Goal: Task Accomplishment & Management: Manage account settings

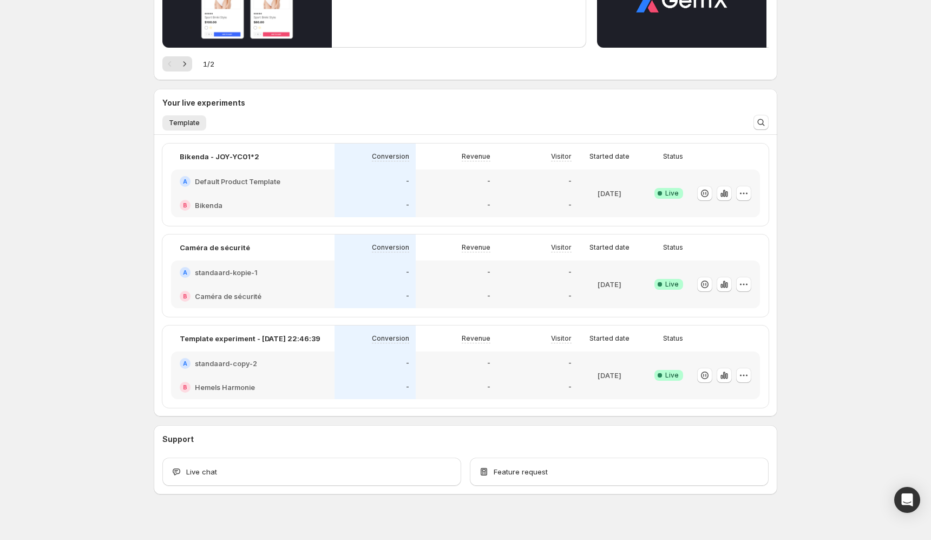
scroll to position [188, 0]
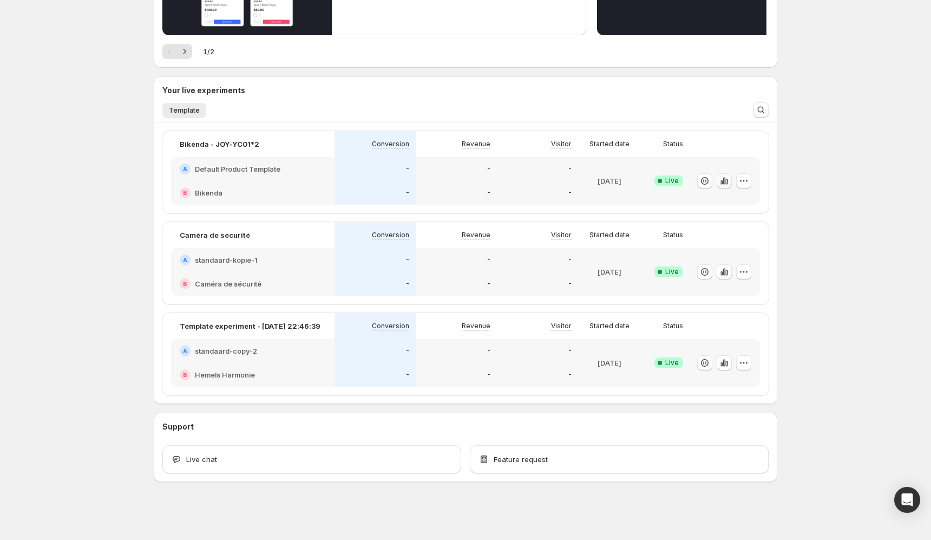
click at [726, 183] on icon "button" at bounding box center [727, 182] width 2 height 6
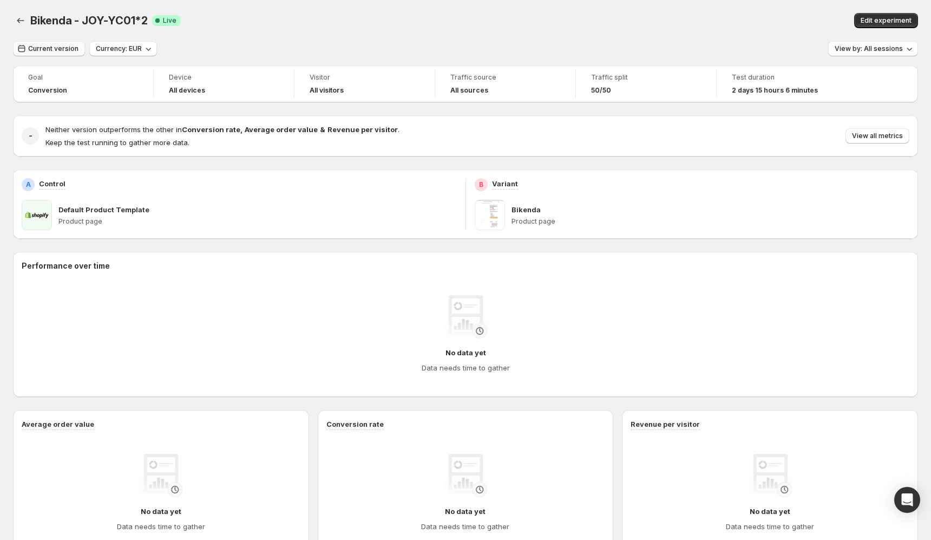
click at [56, 53] on button "Current version" at bounding box center [49, 48] width 72 height 15
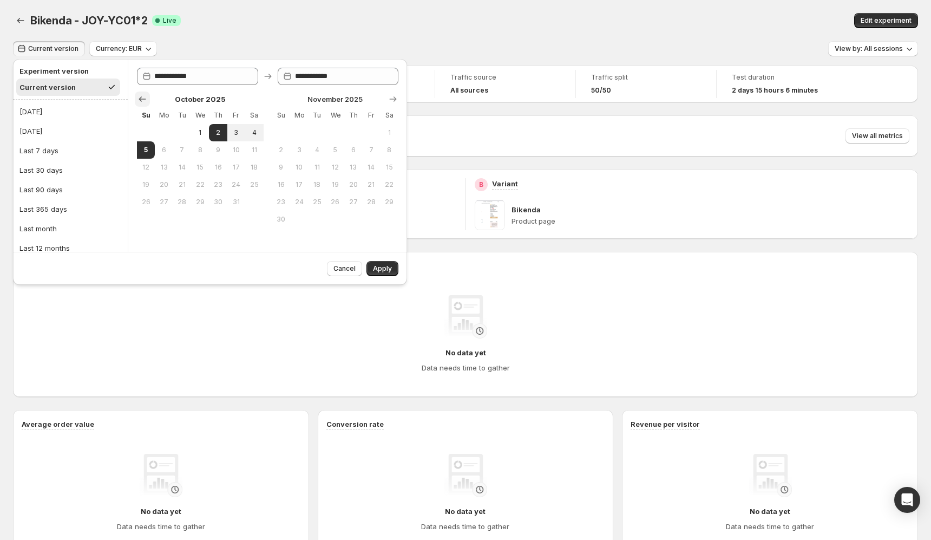
click at [138, 93] on button "Show previous month, September 2025" at bounding box center [142, 99] width 15 height 15
click at [162, 133] on span "1" at bounding box center [163, 132] width 9 height 9
type input "**********"
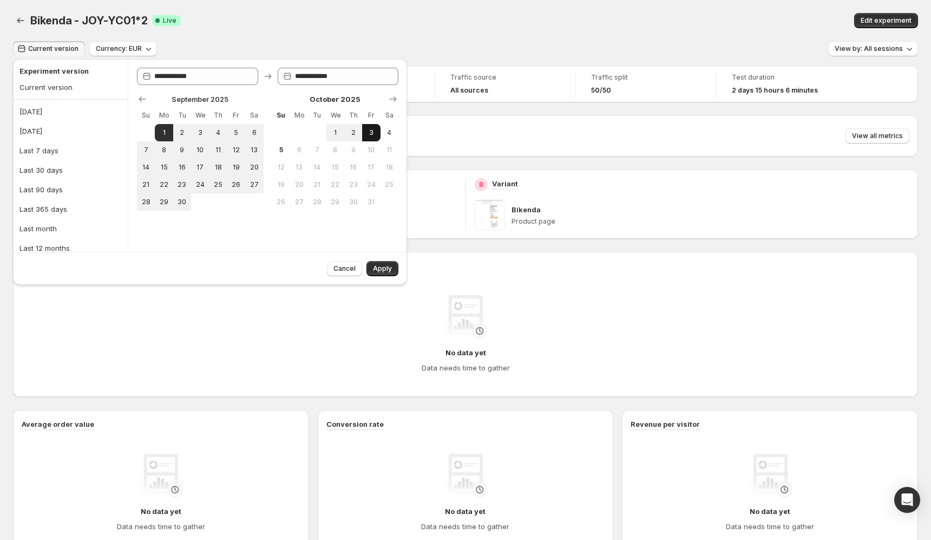
click at [377, 138] on button "3" at bounding box center [371, 132] width 18 height 17
type input "**********"
click at [386, 137] on button "4" at bounding box center [390, 132] width 18 height 17
type input "**********"
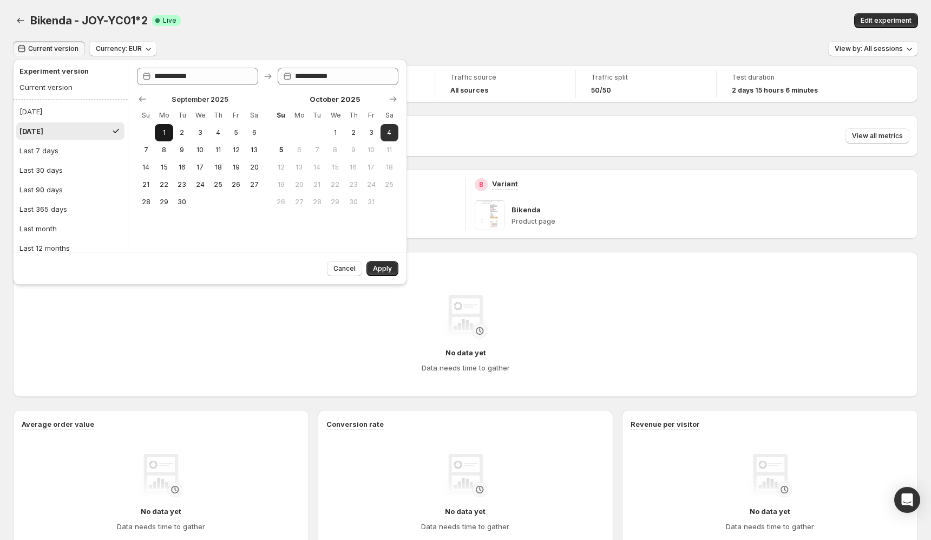
click at [159, 133] on span "1" at bounding box center [163, 132] width 9 height 9
type input "**********"
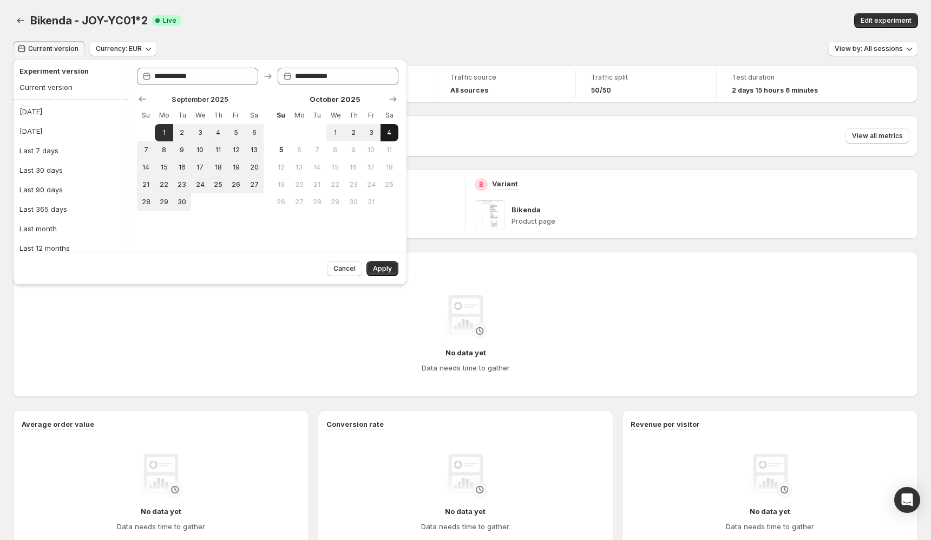
click at [381, 132] on button "4" at bounding box center [390, 132] width 18 height 17
type input "**********"
click at [388, 268] on span "Apply" at bounding box center [382, 268] width 19 height 9
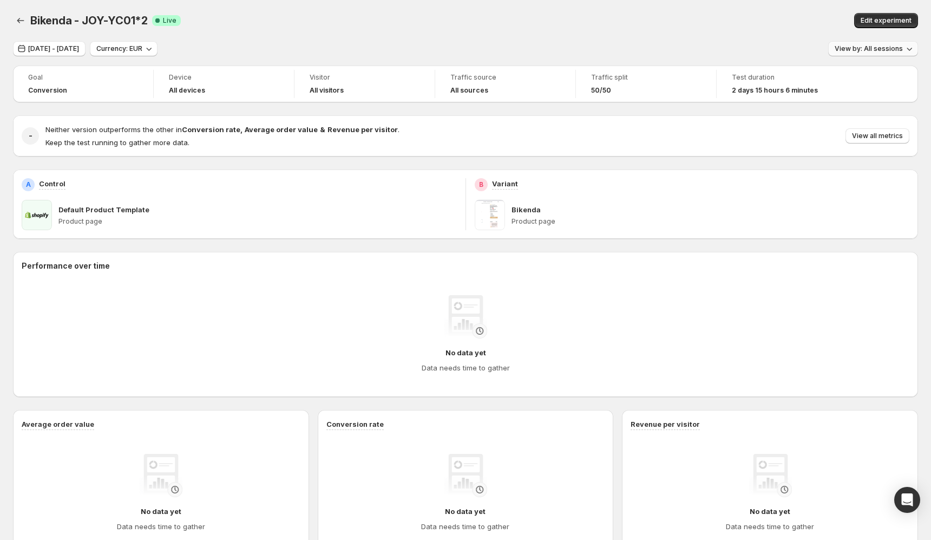
click at [880, 47] on span "View by: All sessions" at bounding box center [869, 48] width 68 height 9
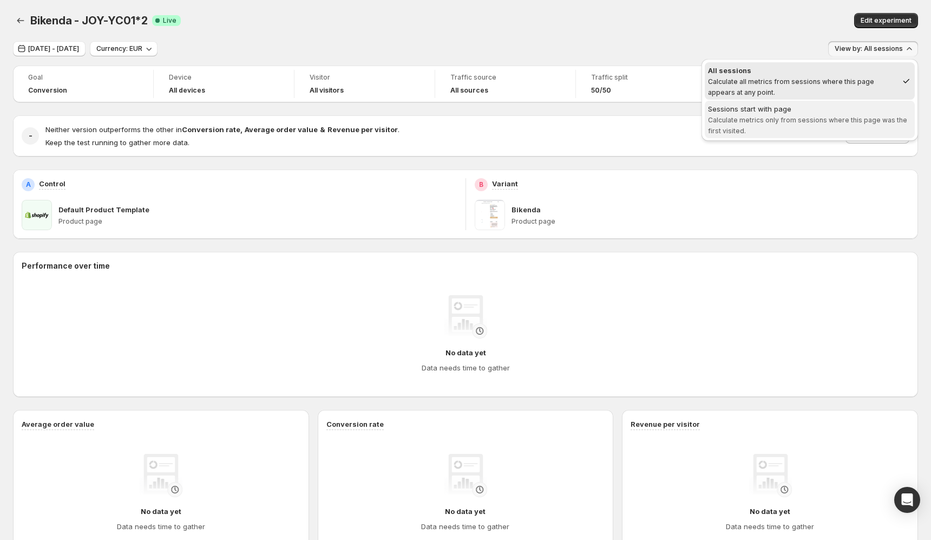
click at [873, 121] on span "Calculate metrics only from sessions where this page was the first visited." at bounding box center [807, 125] width 199 height 19
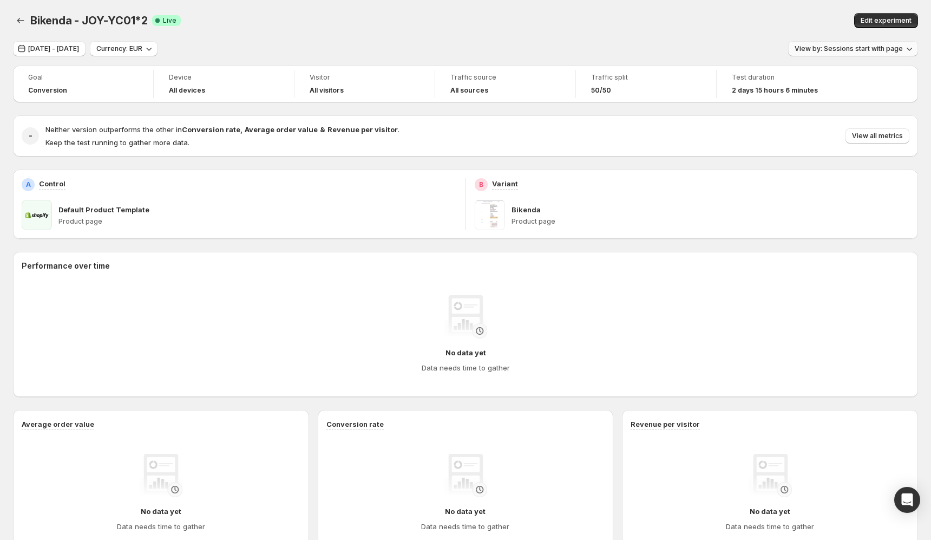
click at [879, 50] on span "View by: Sessions start with page" at bounding box center [849, 48] width 108 height 9
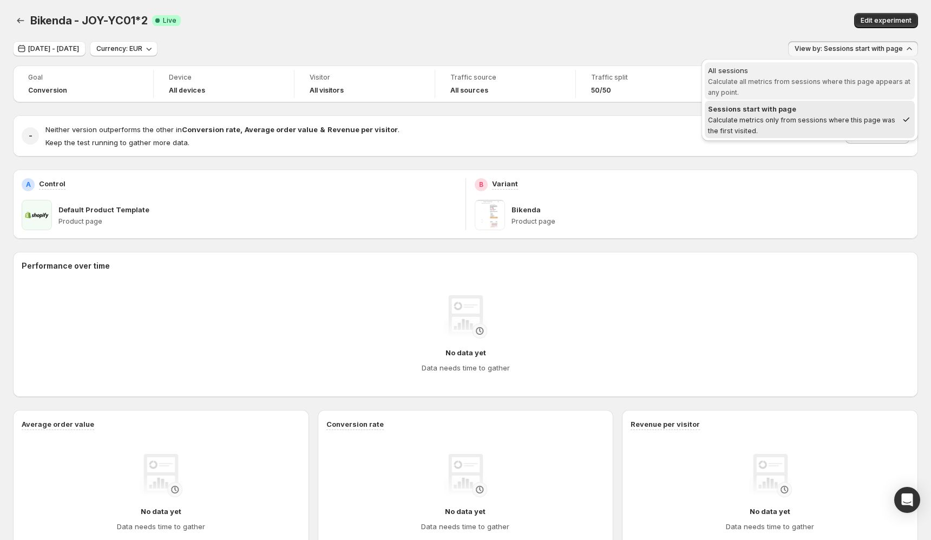
click at [826, 75] on div "All sessions" at bounding box center [810, 70] width 204 height 11
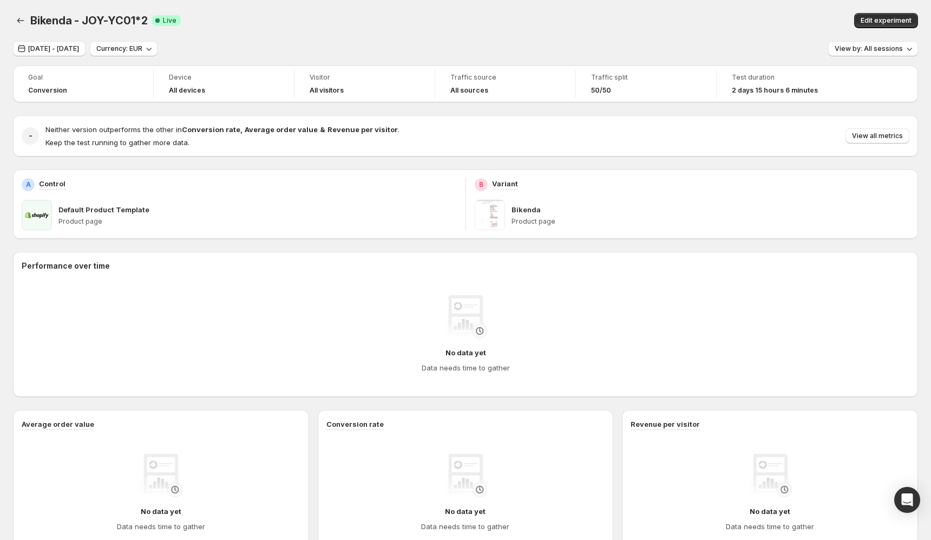
click at [686, 29] on div "Bikenda - JOY-YC01*2. This page is ready Bikenda - JOY-YC01*2 Success Complete …" at bounding box center [465, 20] width 905 height 41
click at [883, 132] on button "View all metrics" at bounding box center [878, 135] width 64 height 15
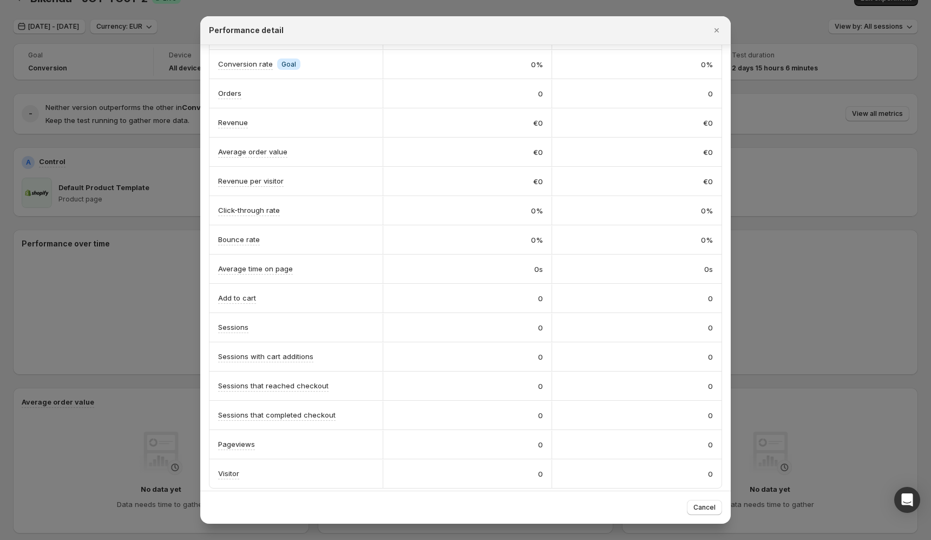
scroll to position [26, 0]
click at [889, 177] on div at bounding box center [465, 270] width 931 height 540
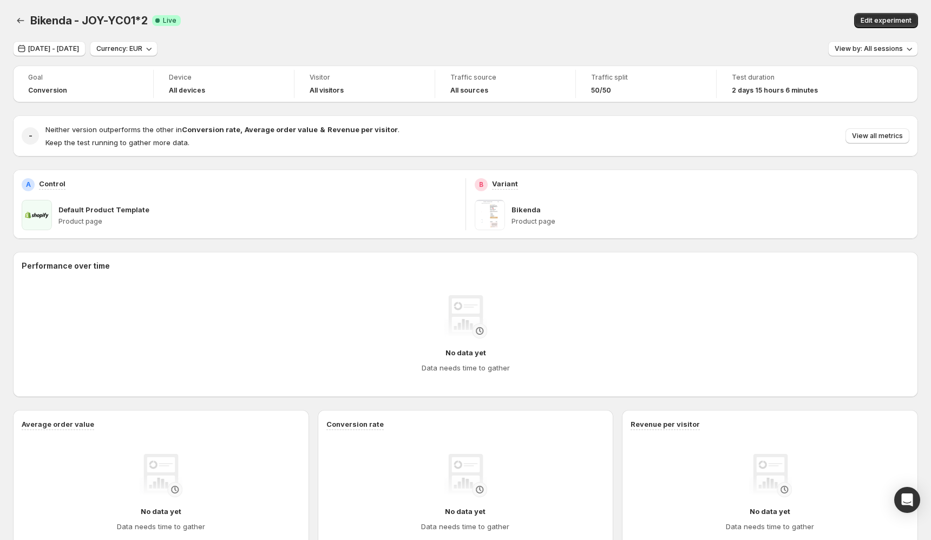
scroll to position [7, 0]
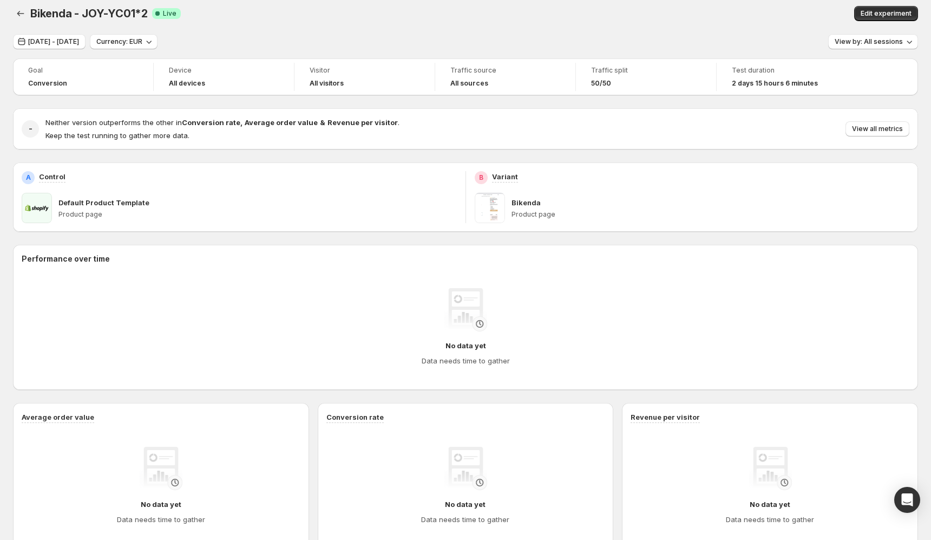
click at [53, 198] on div "Default Product Template Product page" at bounding box center [239, 208] width 435 height 30
click at [35, 202] on span at bounding box center [37, 208] width 30 height 30
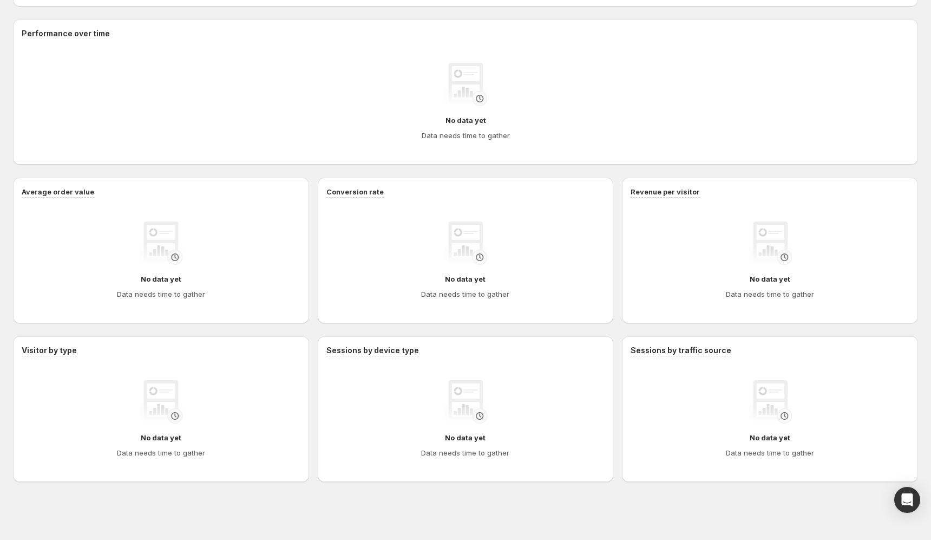
scroll to position [0, 0]
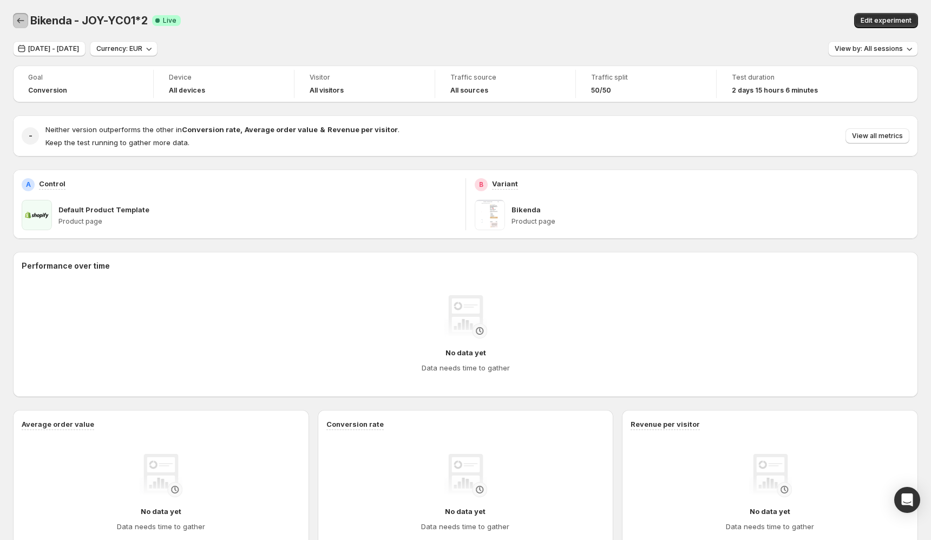
click at [23, 17] on icon "Back" at bounding box center [20, 20] width 11 height 11
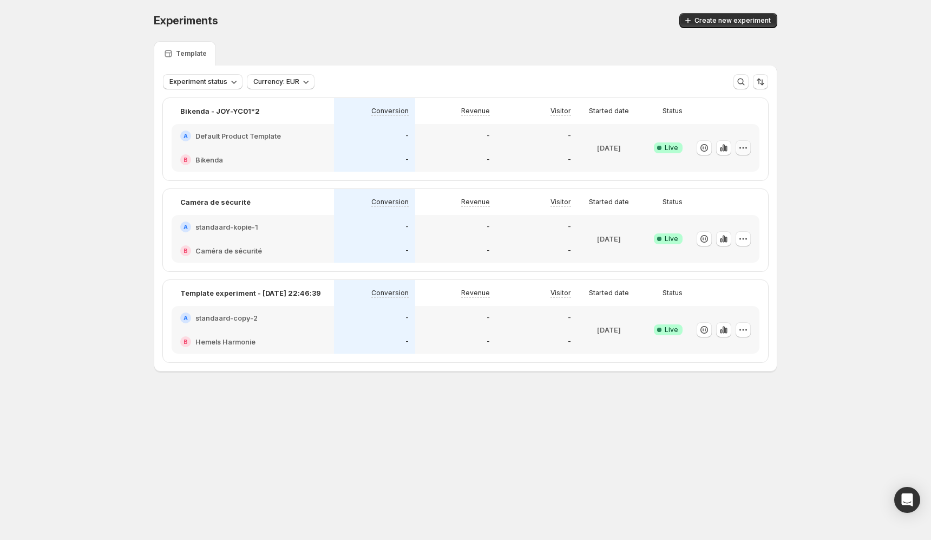
click at [740, 148] on icon "button" at bounding box center [741, 148] width 2 height 2
click at [733, 174] on span "Edit" at bounding box center [753, 170] width 113 height 11
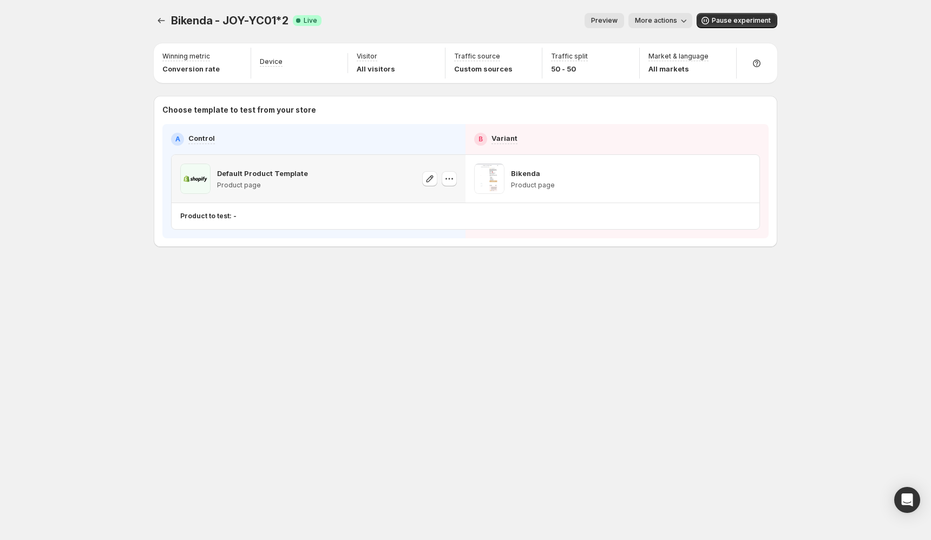
click at [355, 179] on div "Default Product Template Product page" at bounding box center [318, 179] width 277 height 30
click at [160, 17] on icon "Experiments" at bounding box center [161, 20] width 11 height 11
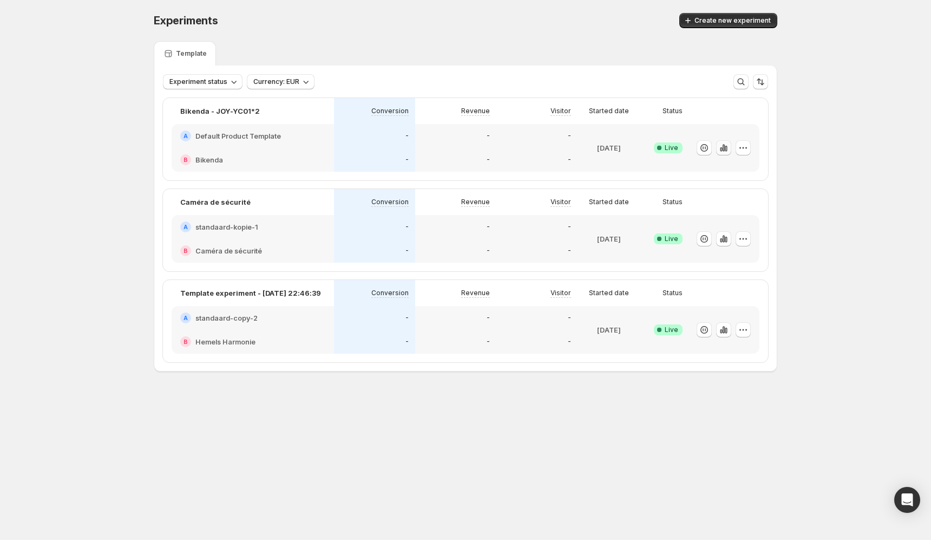
click at [722, 149] on icon "button" at bounding box center [721, 149] width 2 height 4
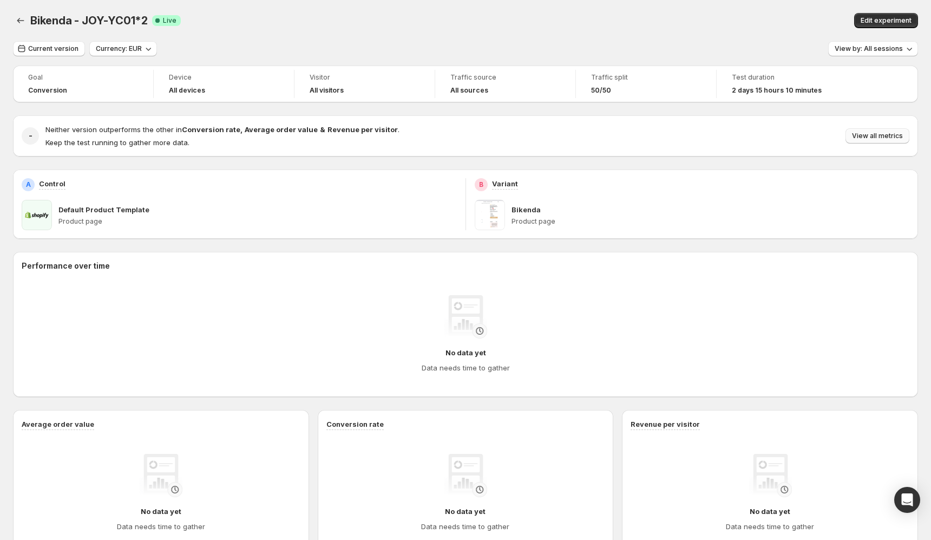
click at [870, 135] on span "View all metrics" at bounding box center [877, 136] width 51 height 9
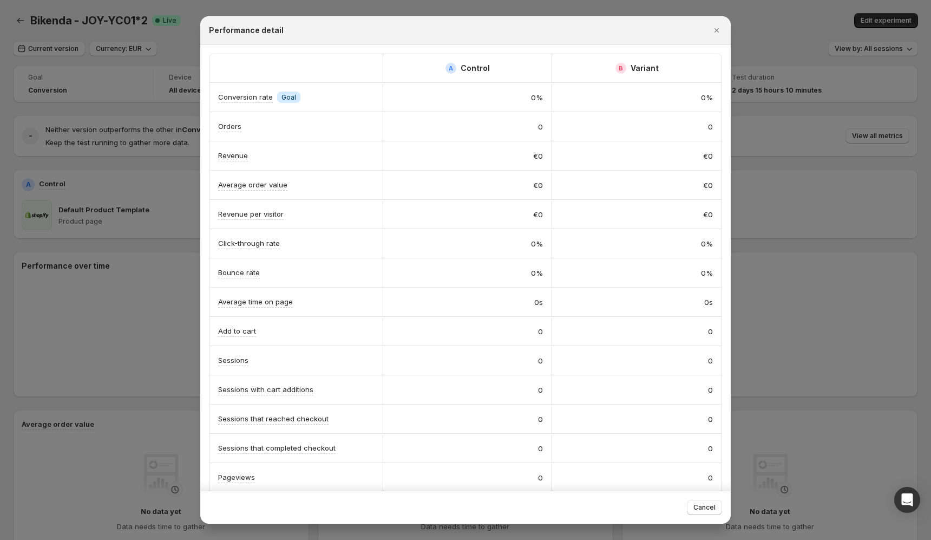
click at [805, 339] on div at bounding box center [465, 270] width 931 height 540
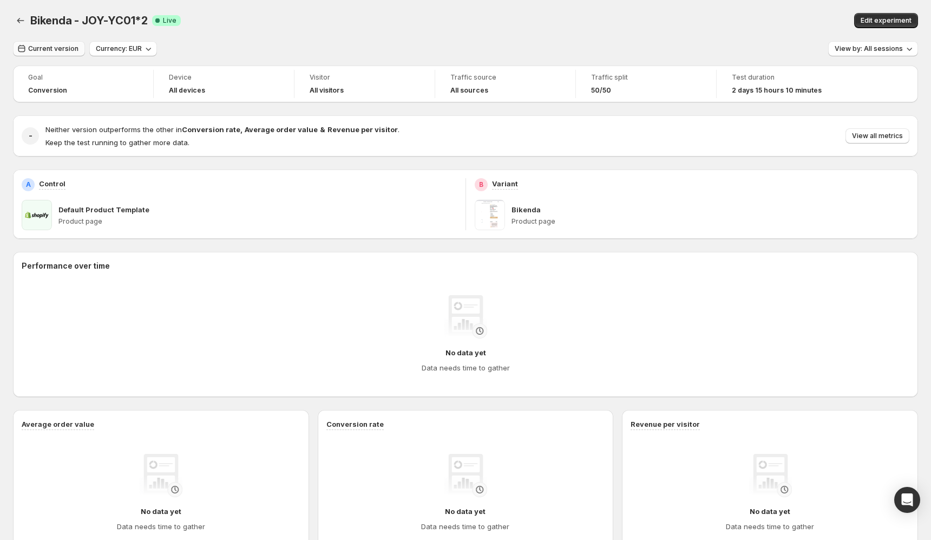
click at [64, 45] on span "Current version" at bounding box center [53, 48] width 50 height 9
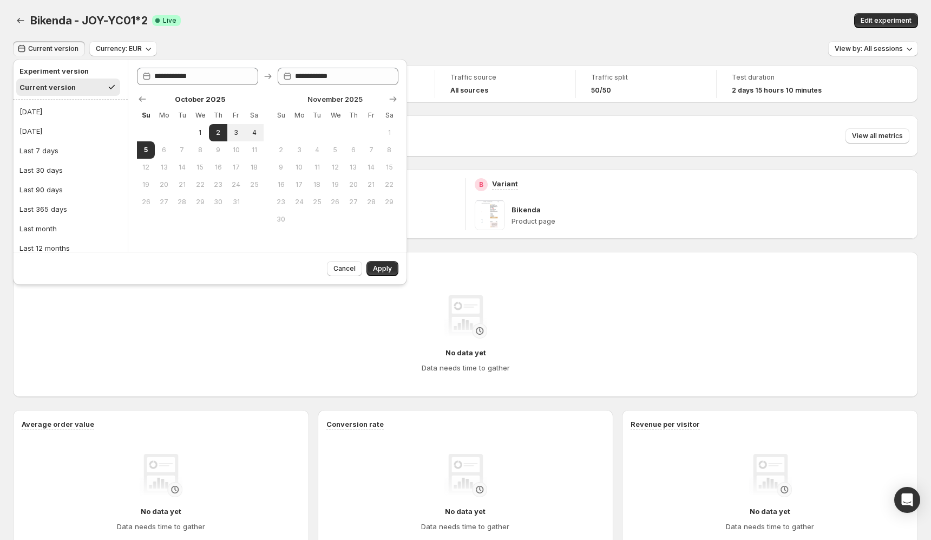
click at [379, 256] on div "Cancel Apply" at bounding box center [210, 268] width 394 height 33
click at [383, 265] on span "Apply" at bounding box center [382, 268] width 19 height 9
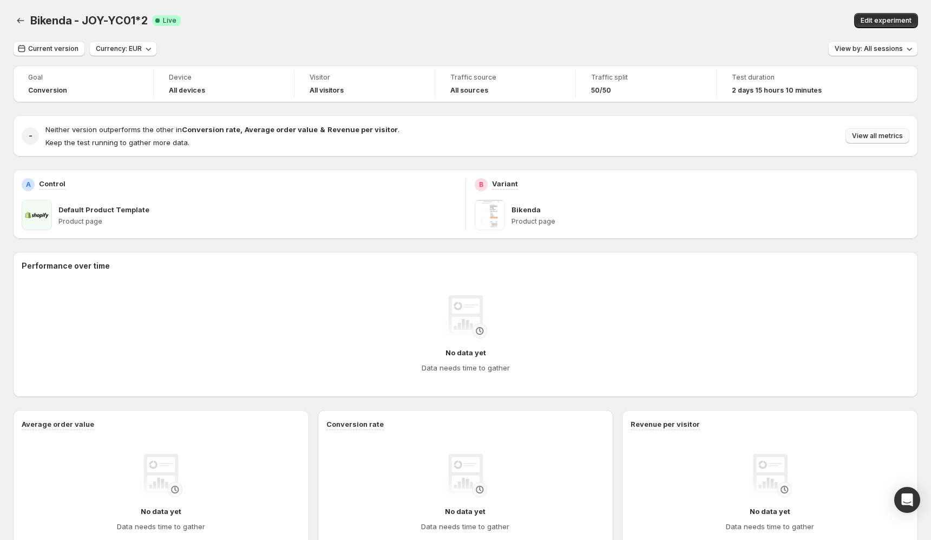
click at [888, 136] on span "View all metrics" at bounding box center [877, 136] width 51 height 9
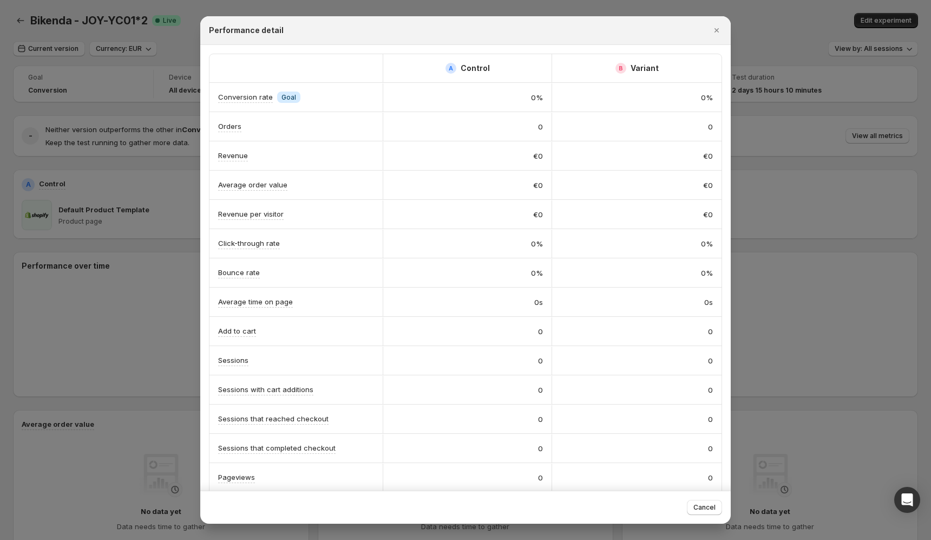
click at [797, 306] on div at bounding box center [465, 270] width 931 height 540
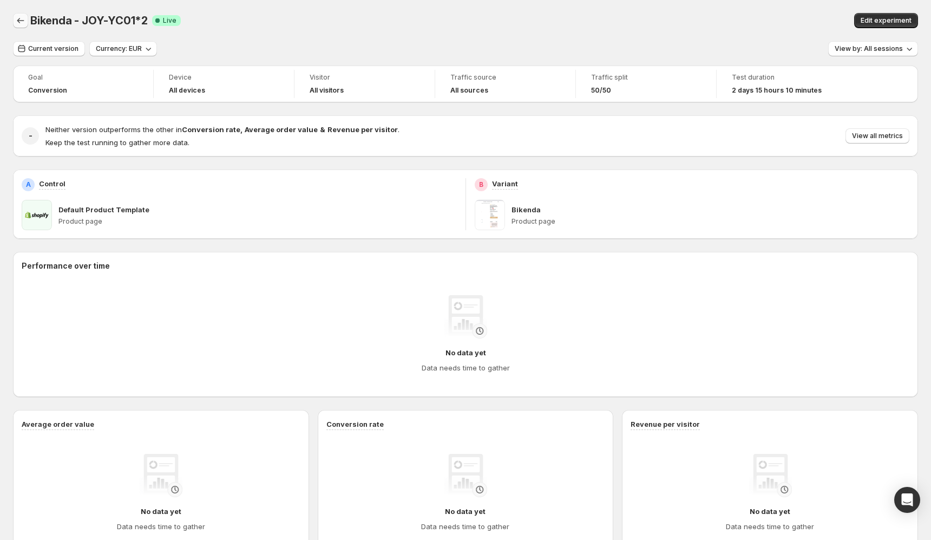
click at [21, 22] on icon "Back" at bounding box center [20, 20] width 11 height 11
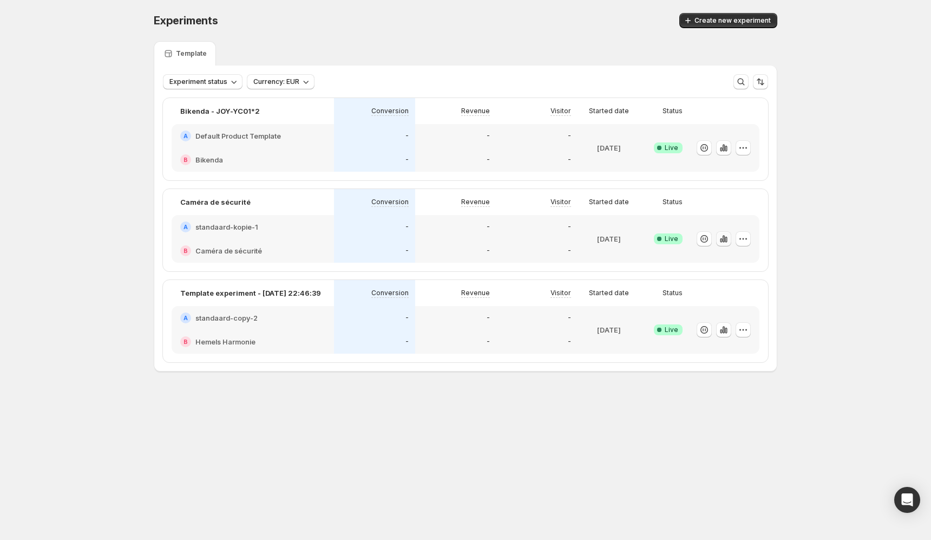
click at [721, 244] on button "button" at bounding box center [723, 238] width 15 height 15
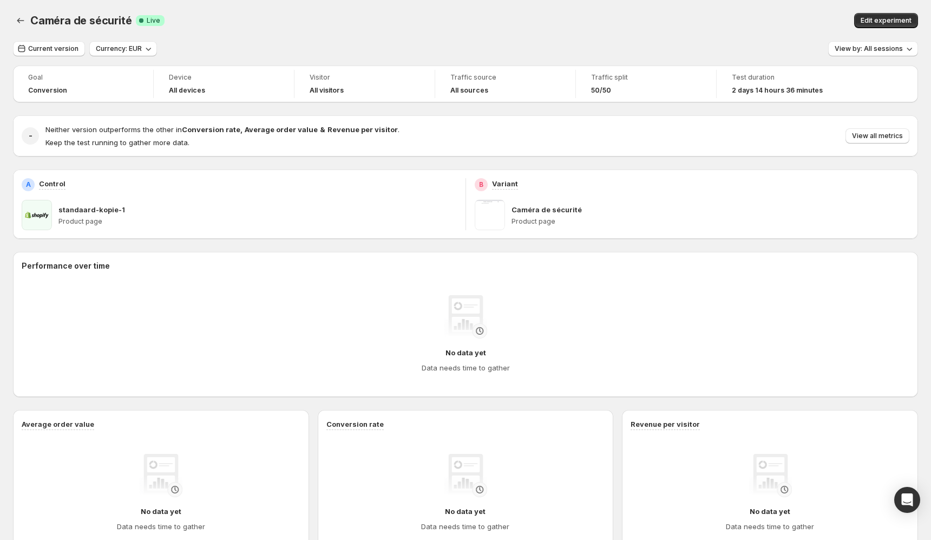
click at [895, 127] on div "Neither version outperforms the other in Conversion rate , Average order value …" at bounding box center [477, 136] width 864 height 24
click at [895, 135] on span "View all metrics" at bounding box center [877, 136] width 51 height 9
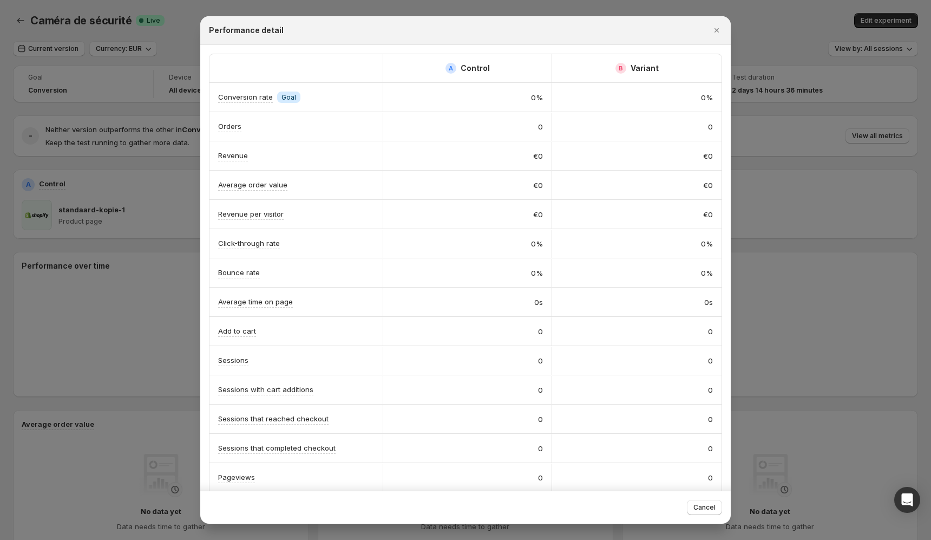
click at [891, 263] on div at bounding box center [465, 270] width 931 height 540
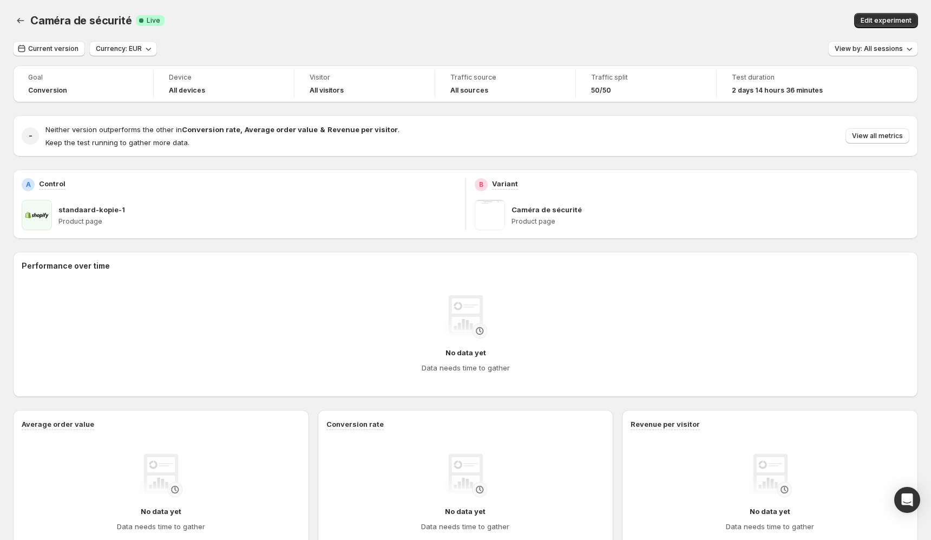
click at [13, 14] on div at bounding box center [21, 20] width 17 height 15
click at [17, 14] on button "Back" at bounding box center [20, 20] width 15 height 15
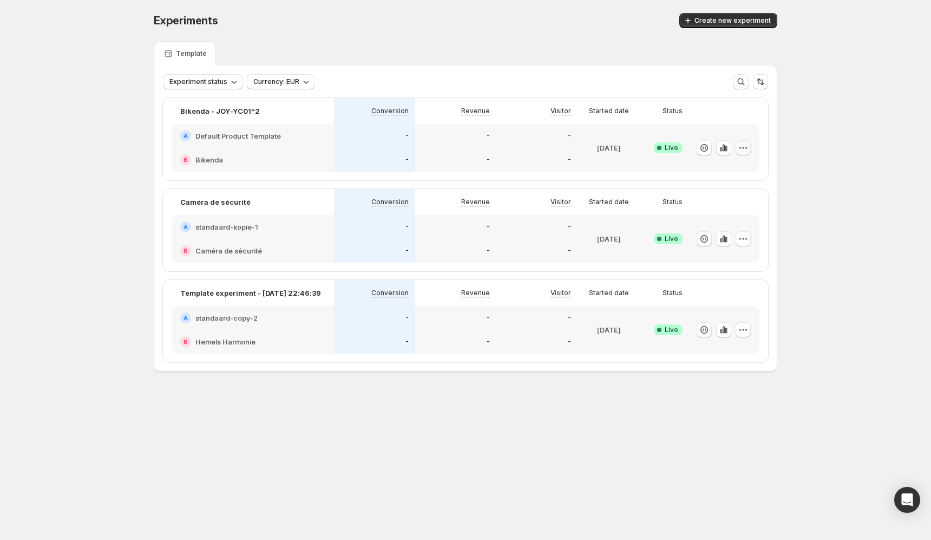
click at [740, 146] on icon "button" at bounding box center [743, 147] width 11 height 11
click at [743, 173] on span "Edit" at bounding box center [753, 170] width 113 height 11
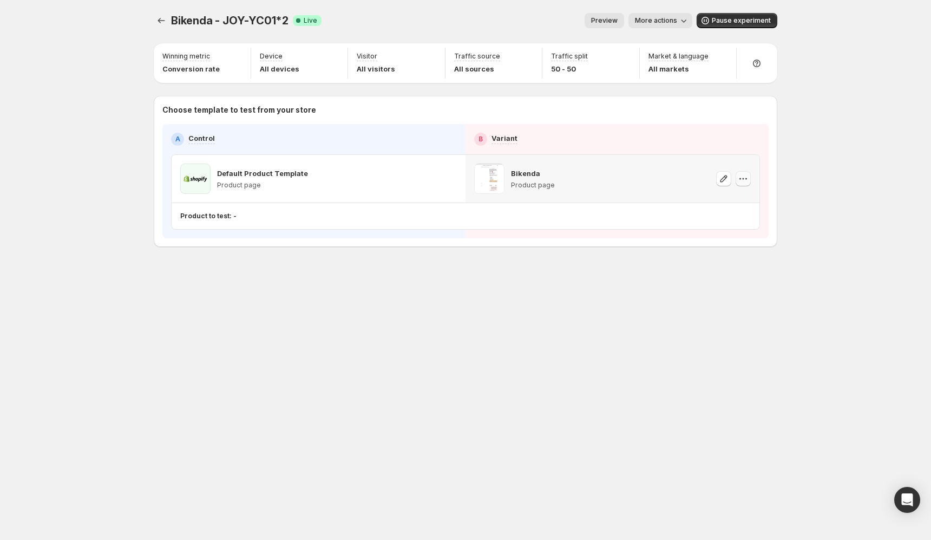
click at [743, 181] on icon "button" at bounding box center [743, 178] width 11 height 11
click at [647, 299] on div "Bikenda - JOY-YC01*2. This page is ready Bikenda - JOY-YC01*2 Success Complete …" at bounding box center [466, 152] width 650 height 305
click at [163, 21] on icon "Experiments" at bounding box center [161, 20] width 11 height 11
